Goal: Find specific page/section: Find specific page/section

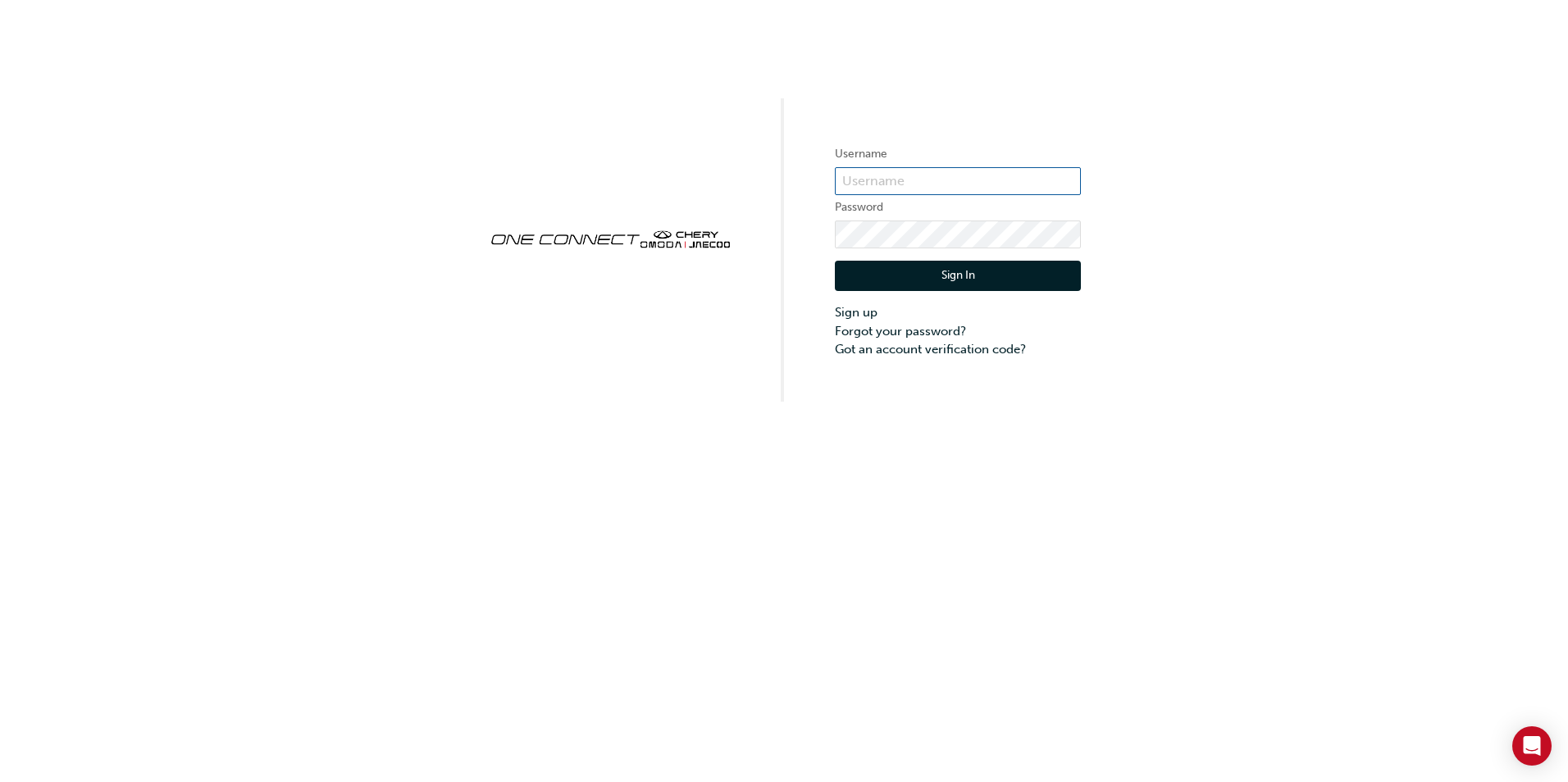
type input "CHAU0383"
click at [1010, 272] on button "Sign In" at bounding box center [958, 275] width 246 height 31
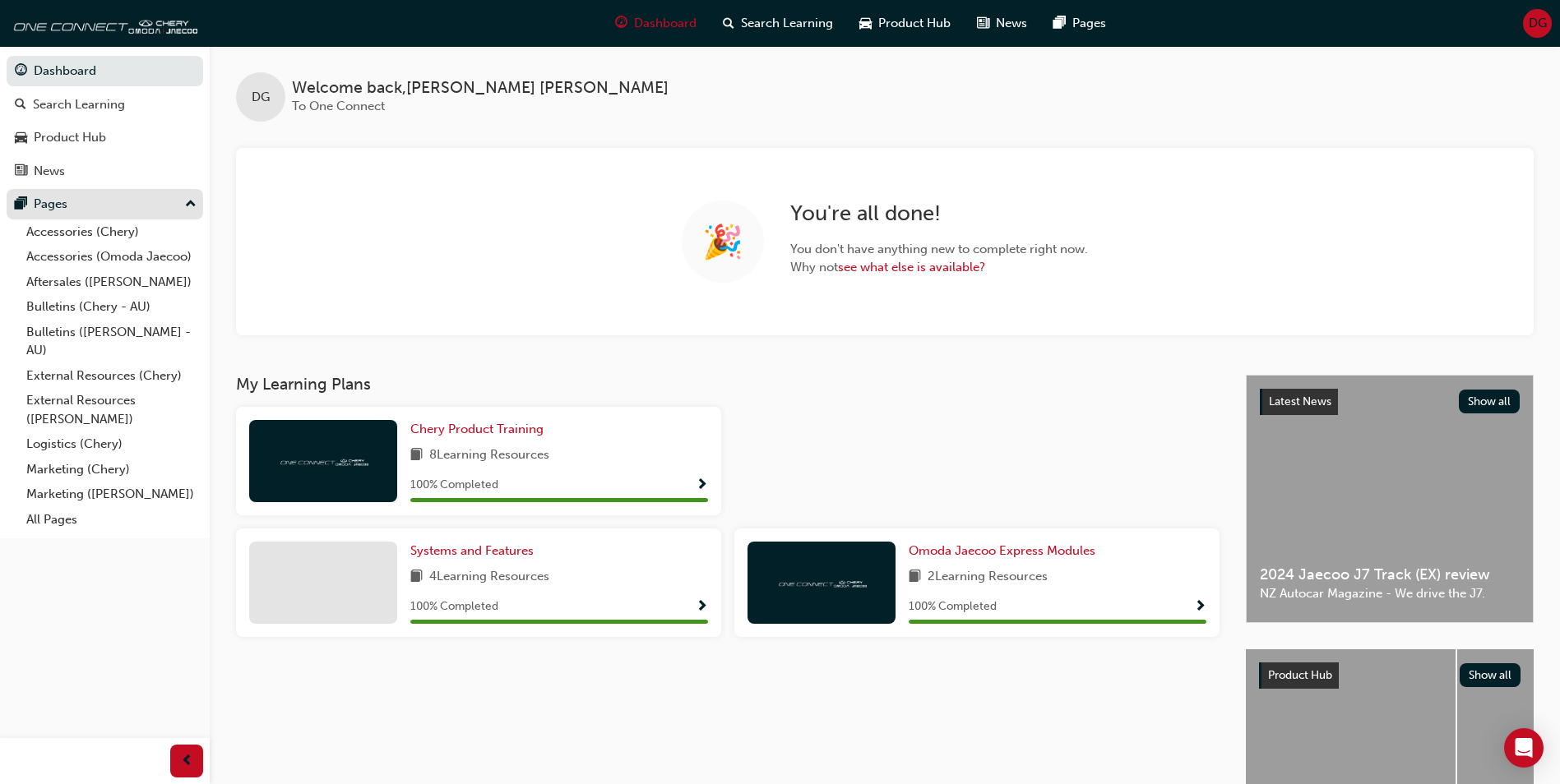
click at [73, 202] on div "Pages" at bounding box center [105, 204] width 180 height 21
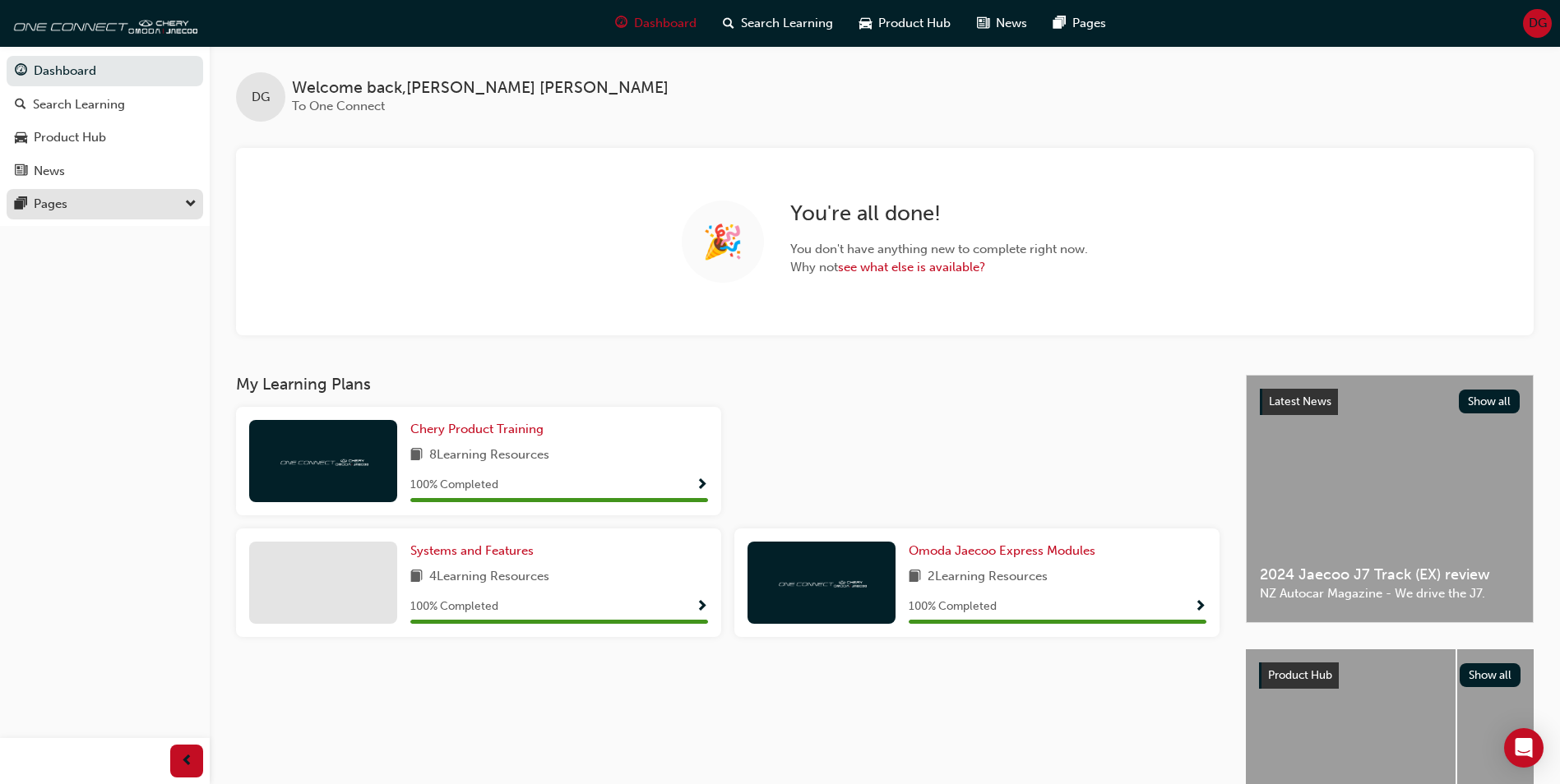
click at [146, 207] on div "Pages" at bounding box center [105, 204] width 180 height 21
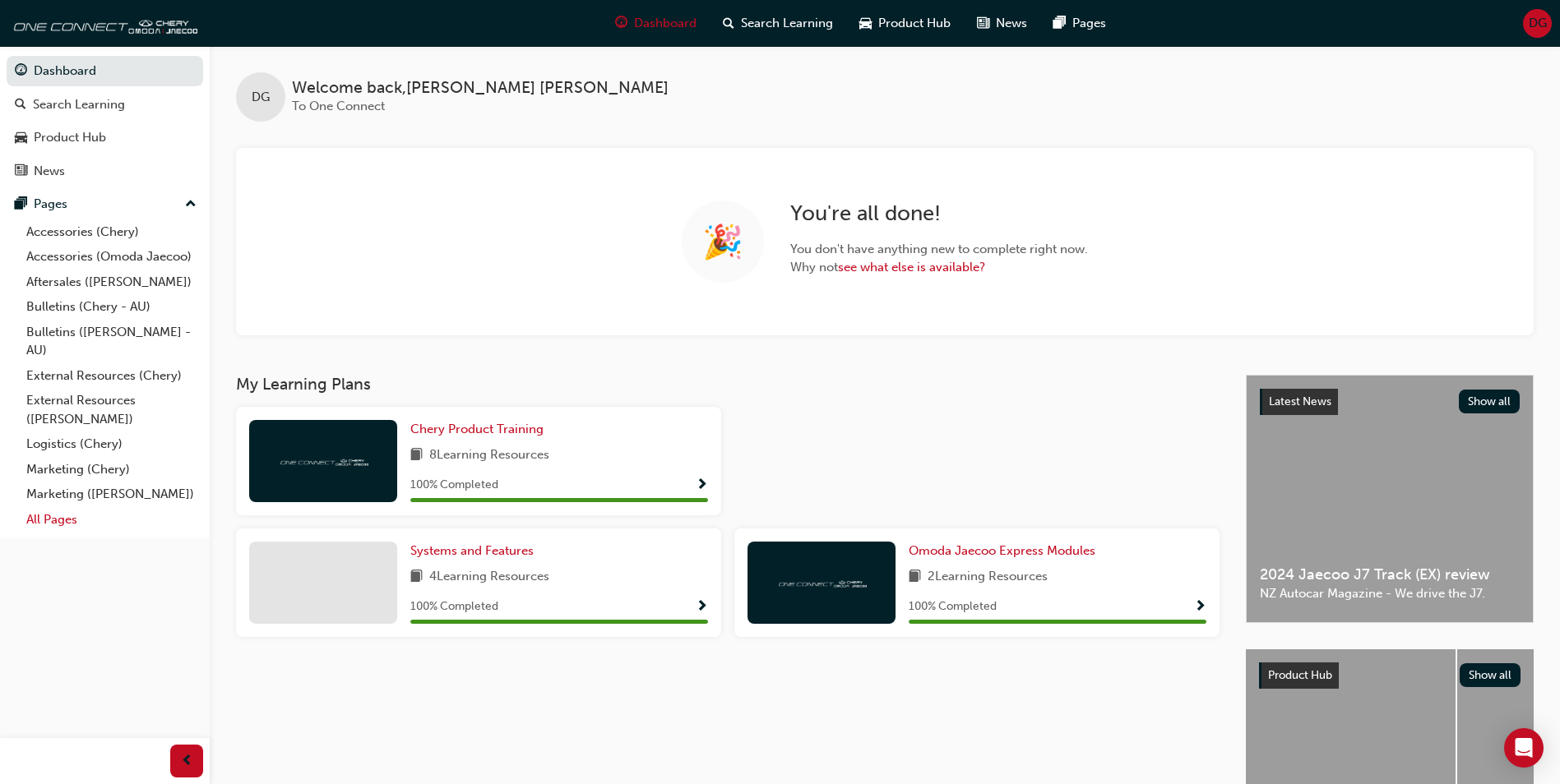
click at [57, 531] on link "All Pages" at bounding box center [111, 519] width 183 height 25
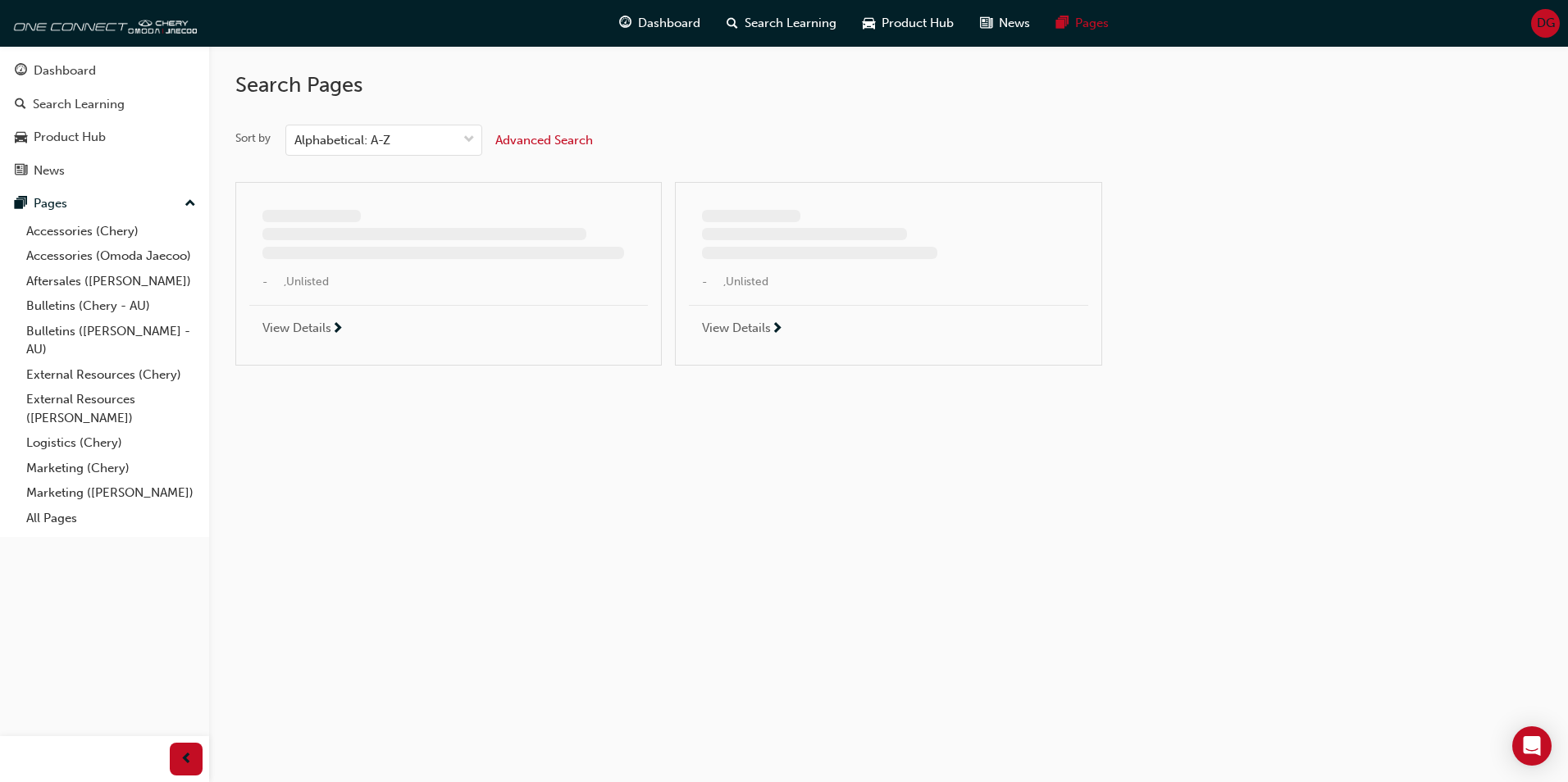
click at [539, 138] on span "Advanced Search" at bounding box center [544, 140] width 98 height 15
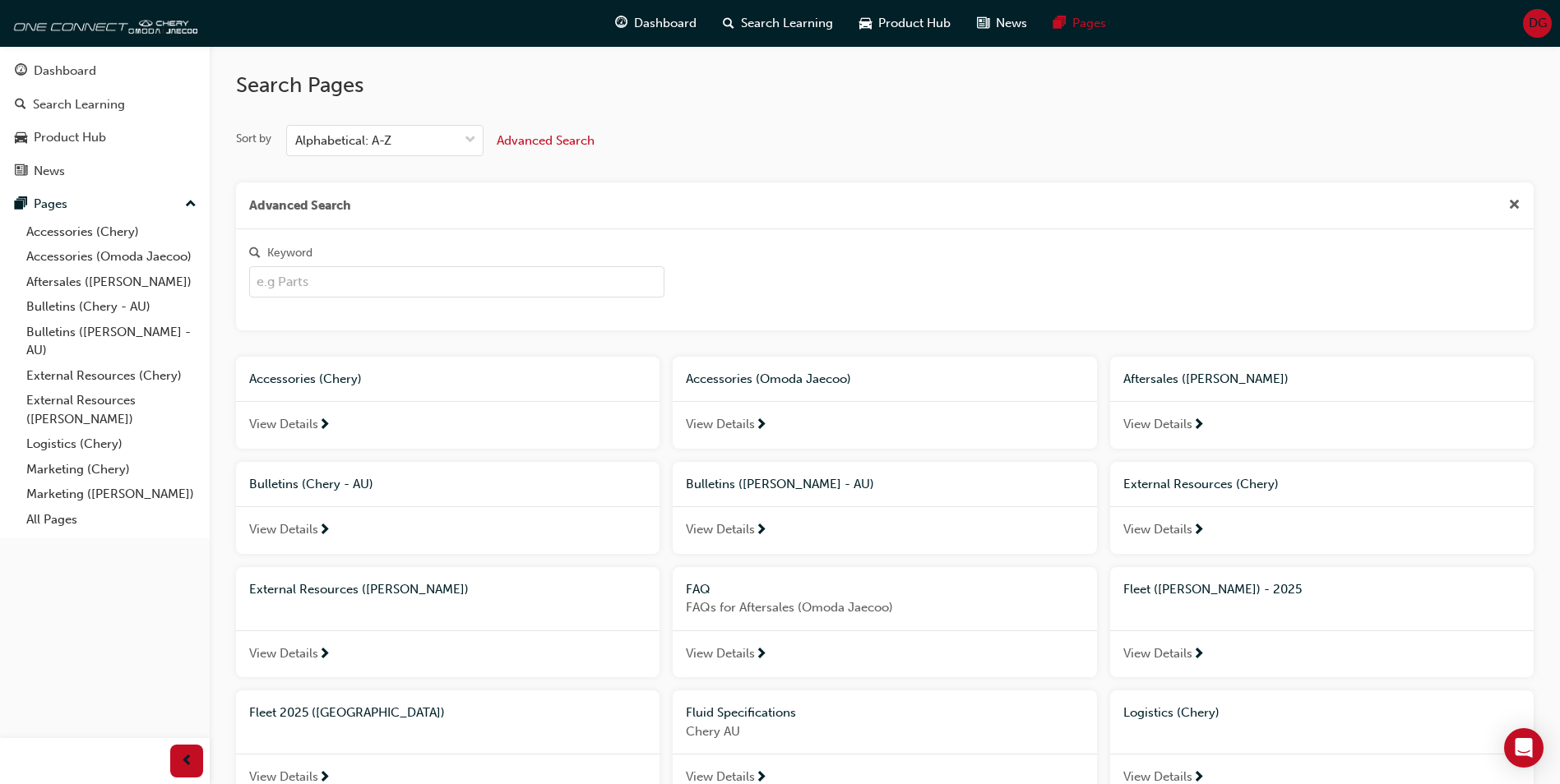
click at [378, 283] on input "Keyword" at bounding box center [457, 282] width 416 height 31
type input "fleet"
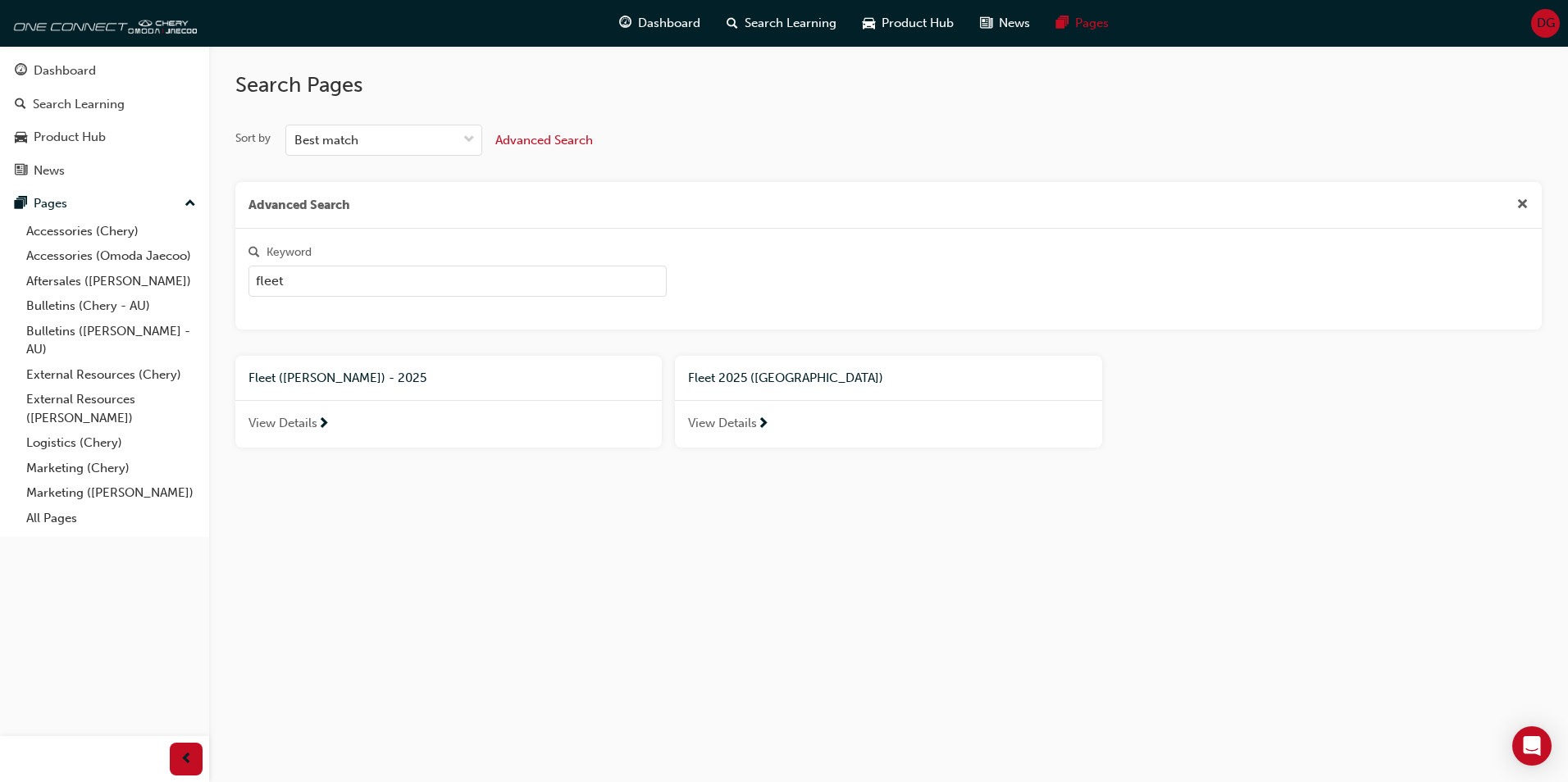
click at [722, 398] on div "Fleet 2025 ([GEOGRAPHIC_DATA])" at bounding box center [888, 378] width 427 height 45
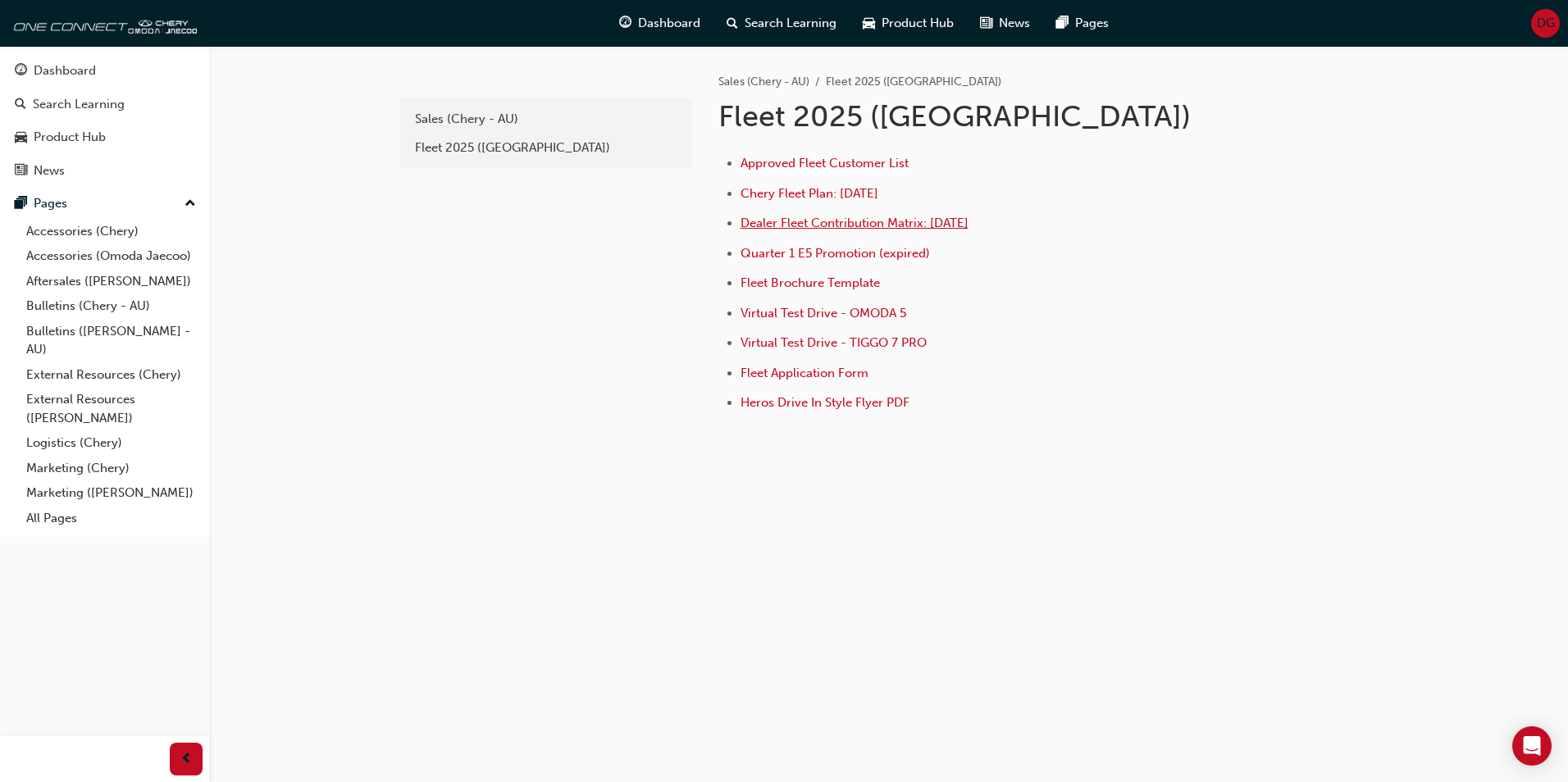
click at [827, 223] on span "Dealer Fleet Contribution Matrix: [DATE]" at bounding box center [854, 223] width 228 height 15
